Goal: Task Accomplishment & Management: Complete application form

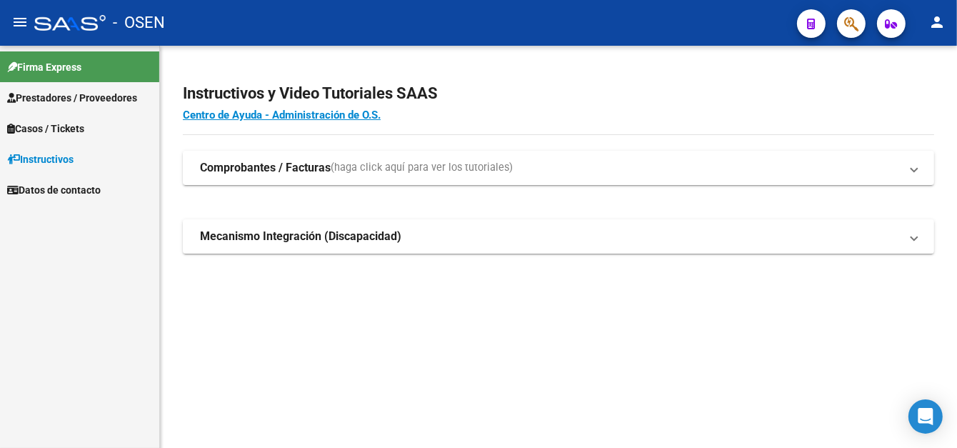
click at [89, 86] on link "Prestadores / Proveedores" at bounding box center [79, 97] width 159 height 31
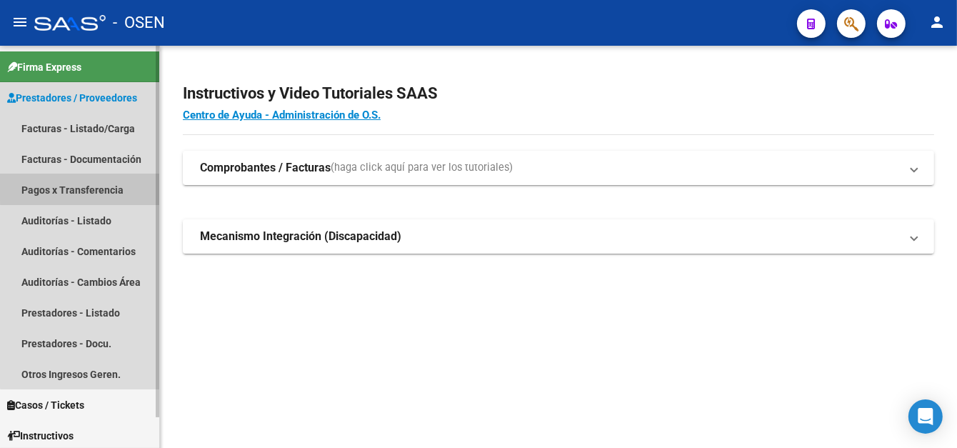
click at [89, 181] on link "Pagos x Transferencia" at bounding box center [79, 189] width 159 height 31
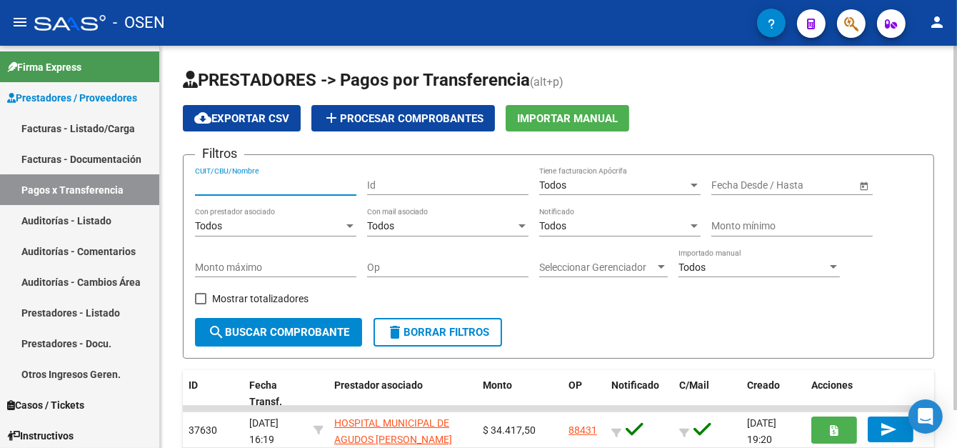
click at [238, 179] on input "CUIT/CBU/Nombre" at bounding box center [275, 185] width 161 height 12
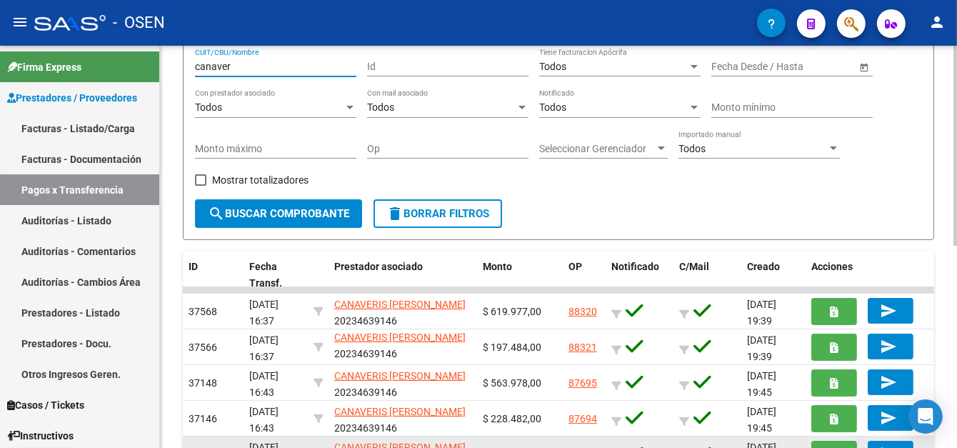
scroll to position [143, 0]
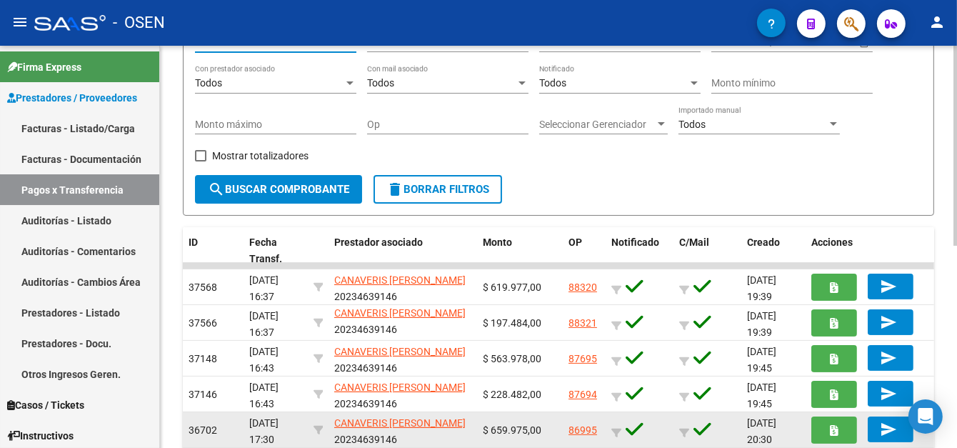
type input "canaver"
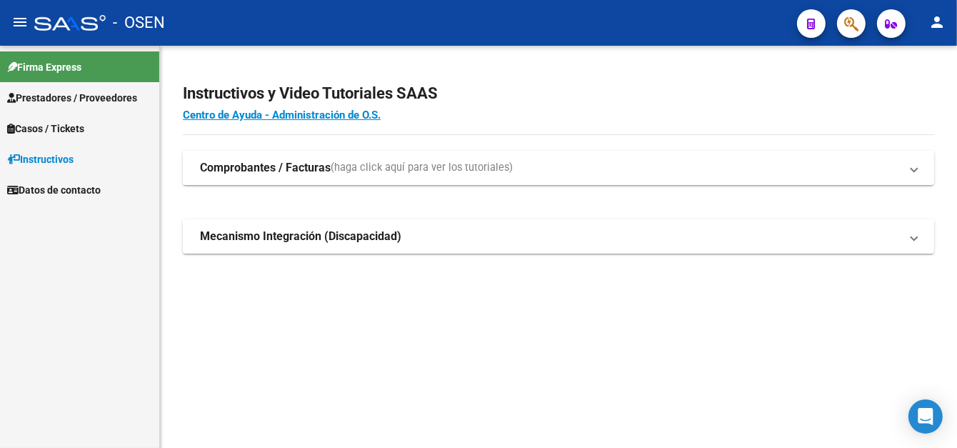
click at [76, 100] on span "Prestadores / Proveedores" at bounding box center [72, 98] width 130 height 16
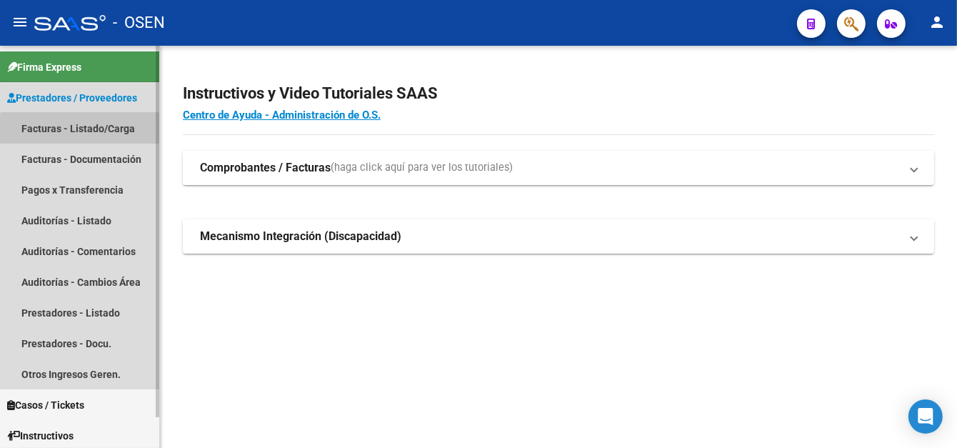
click at [96, 131] on link "Facturas - Listado/Carga" at bounding box center [79, 128] width 159 height 31
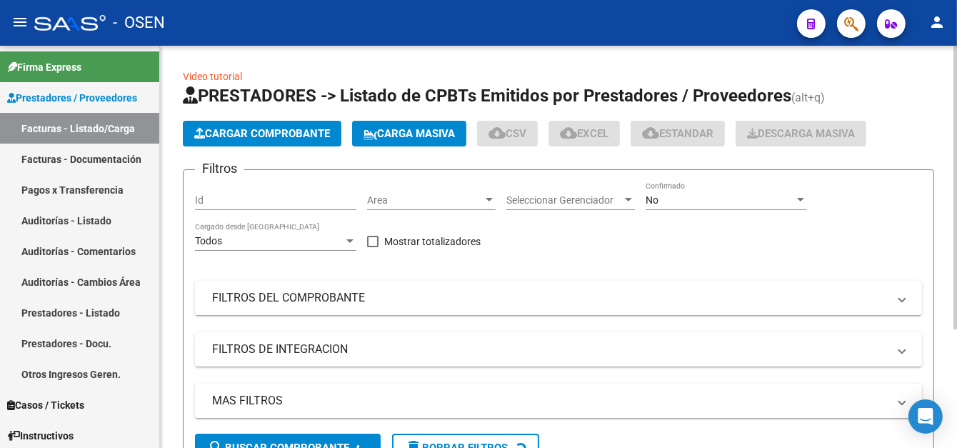
click at [231, 129] on span "Cargar Comprobante" at bounding box center [262, 133] width 136 height 13
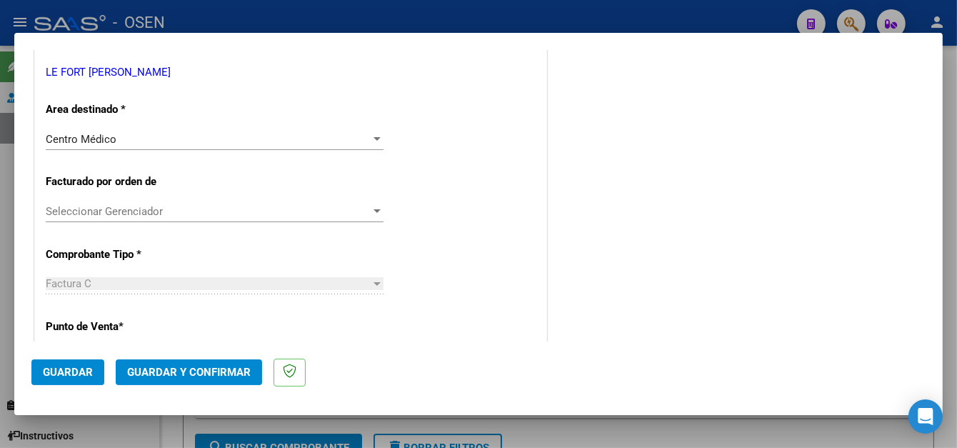
scroll to position [286, 0]
click at [70, 374] on span "Guardar" at bounding box center [68, 372] width 50 height 13
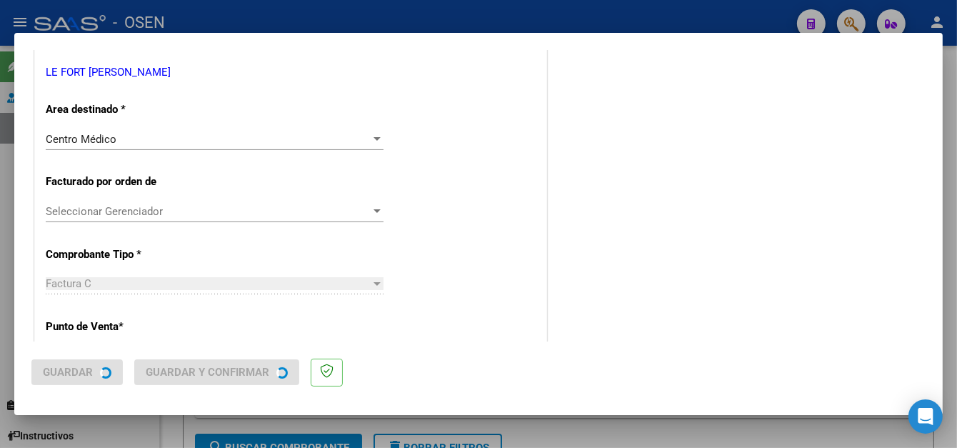
scroll to position [0, 0]
